Goal: Information Seeking & Learning: Learn about a topic

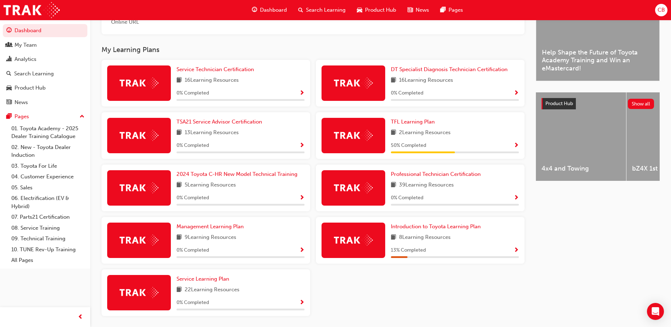
scroll to position [211, 0]
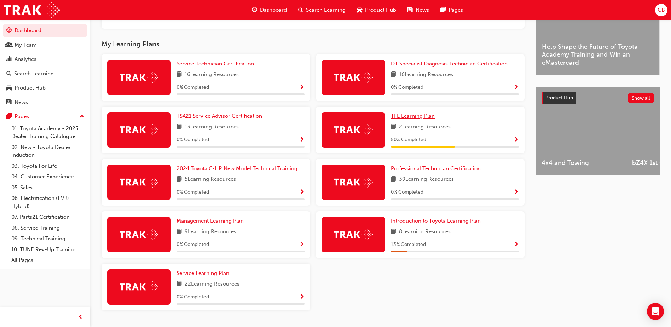
click at [419, 119] on span "TFL Learning Plan" at bounding box center [413, 116] width 44 height 6
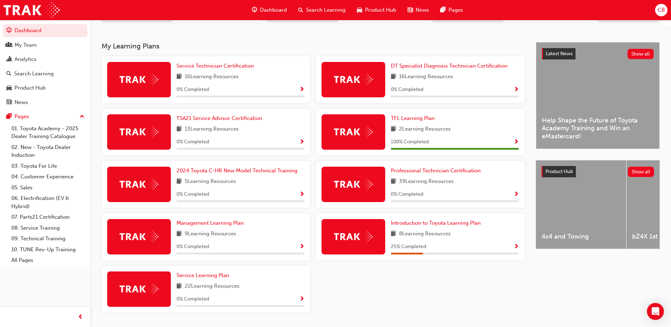
scroll to position [126, 0]
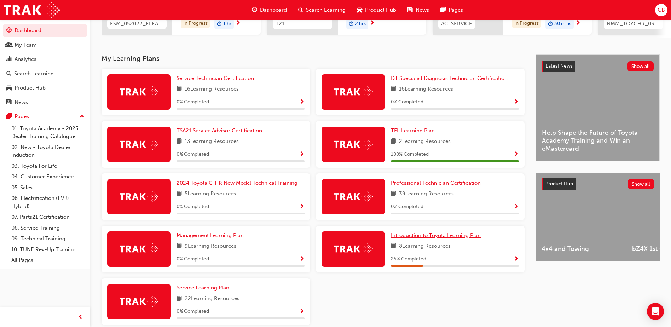
click at [449, 235] on span "Introduction to Toyota Learning Plan" at bounding box center [436, 235] width 90 height 6
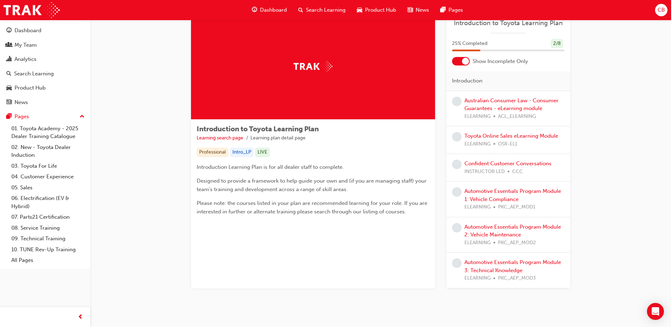
scroll to position [35, 0]
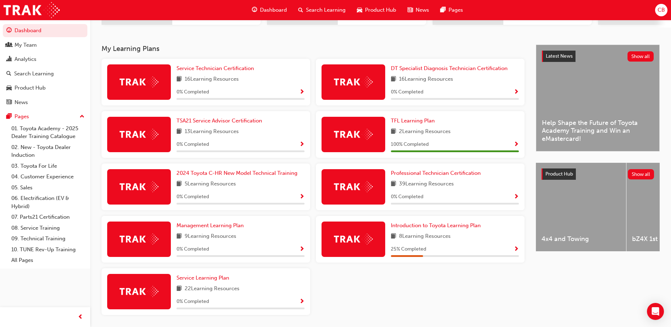
scroll to position [161, 0]
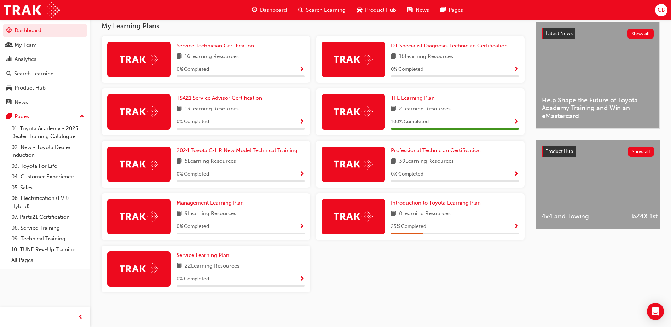
click at [198, 202] on span "Management Learning Plan" at bounding box center [209, 202] width 67 height 6
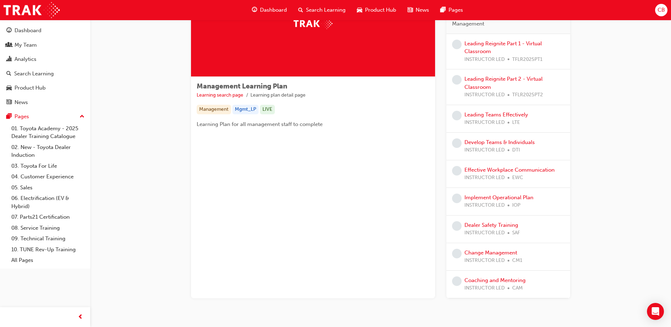
scroll to position [54, 0]
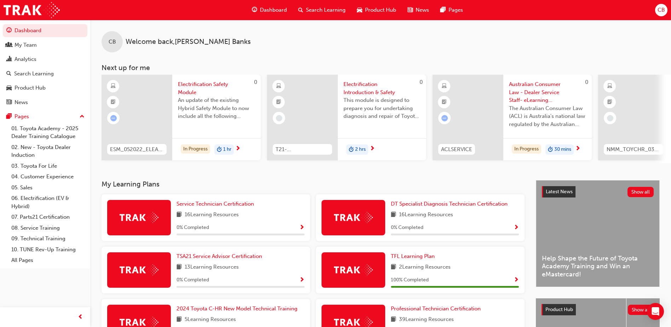
click at [666, 100] on div at bounding box center [633, 118] width 71 height 86
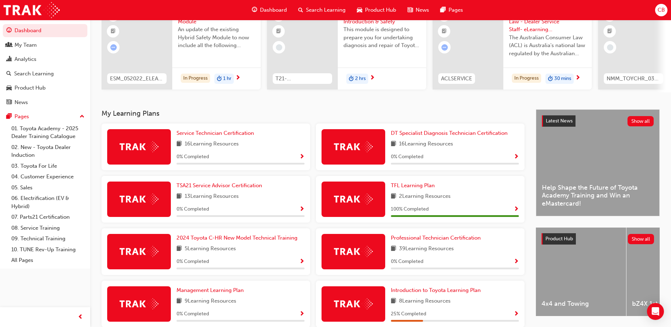
scroll to position [106, 0]
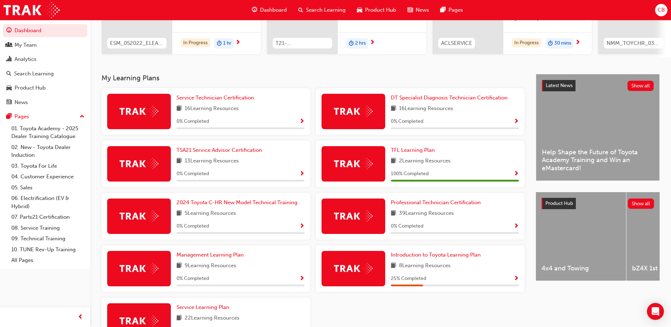
click at [517, 176] on span "Show Progress" at bounding box center [515, 174] width 5 height 6
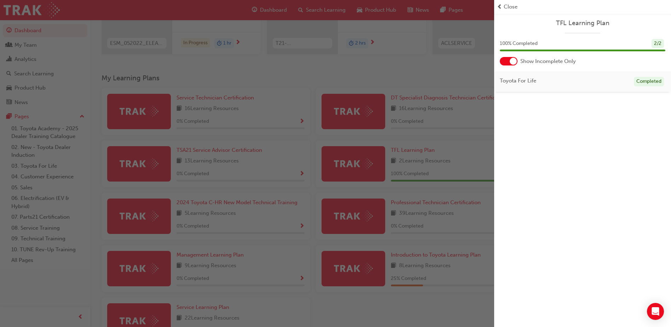
click at [478, 71] on div "button" at bounding box center [247, 163] width 494 height 327
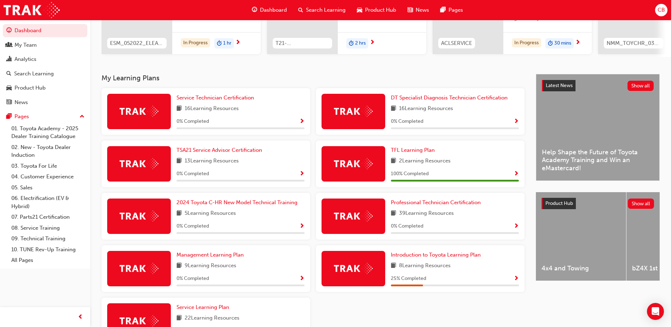
click at [516, 279] on span "Show Progress" at bounding box center [515, 278] width 5 height 6
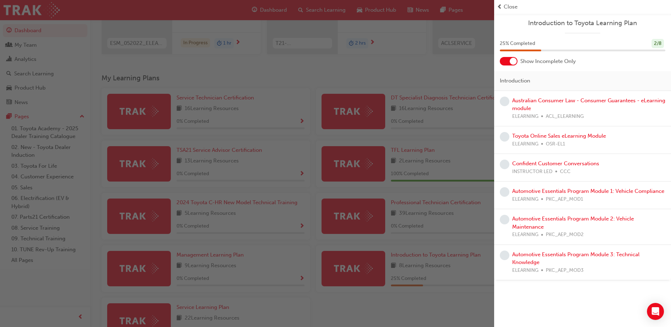
click at [474, 71] on div "button" at bounding box center [247, 163] width 494 height 327
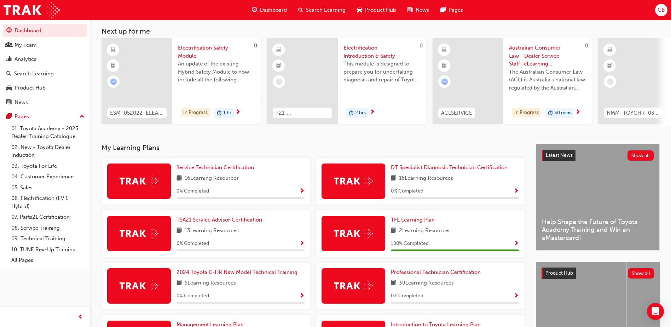
scroll to position [35, 0]
